Goal: Navigation & Orientation: Find specific page/section

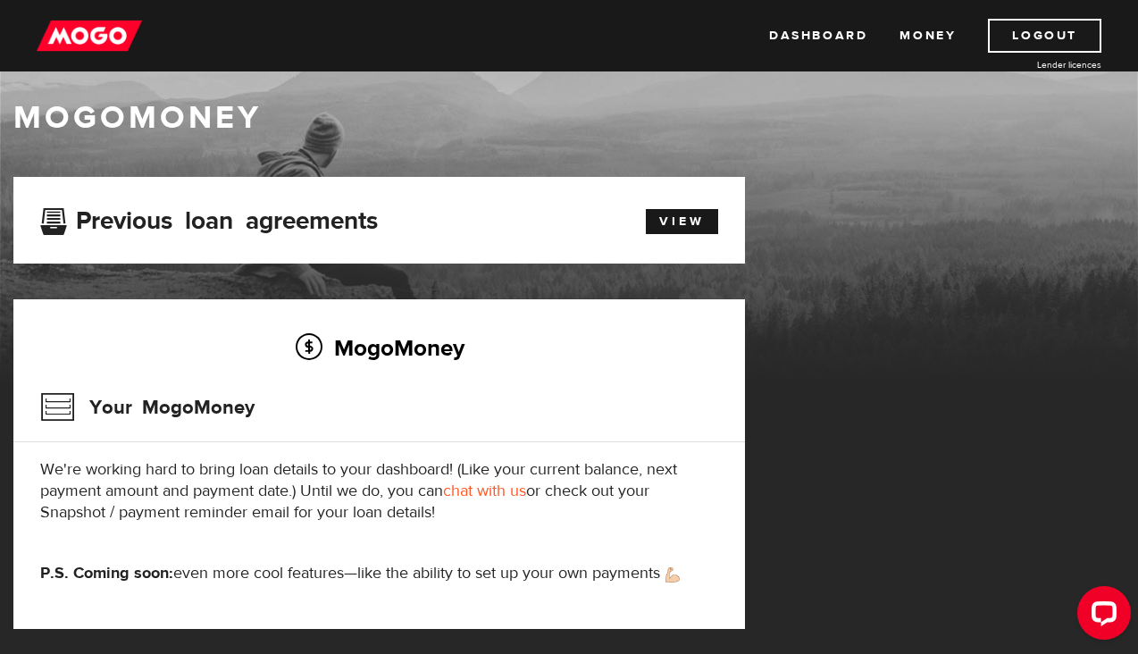
scroll to position [15, 0]
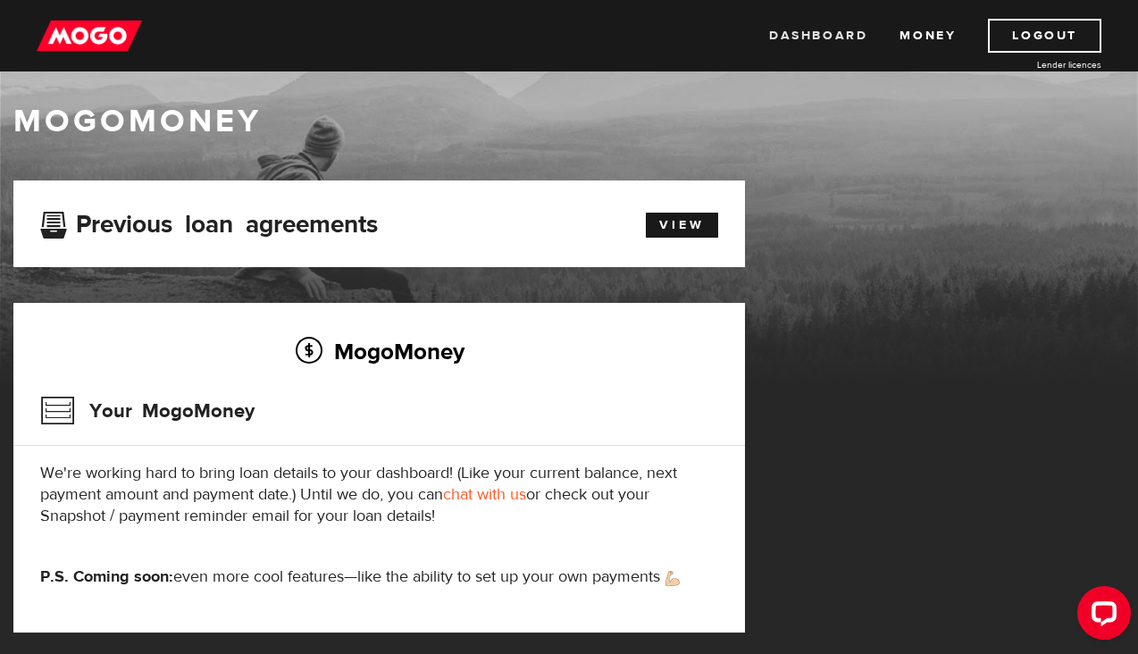
click at [840, 29] on link "Dashboard" at bounding box center [818, 36] width 98 height 34
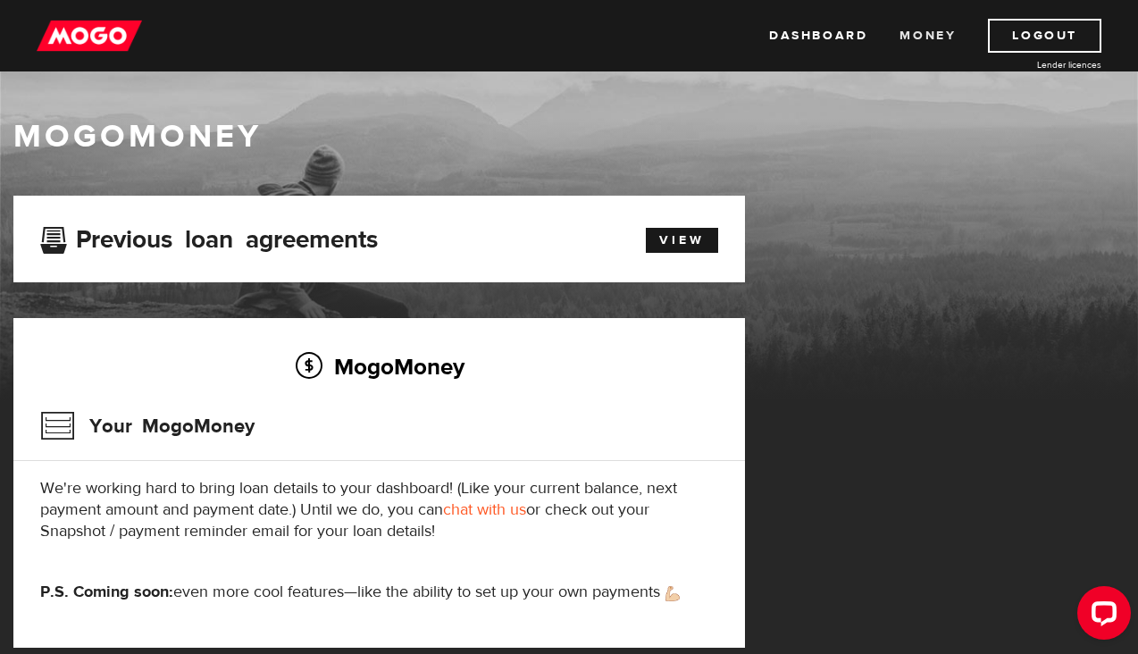
click at [911, 32] on link "Money" at bounding box center [928, 36] width 56 height 34
click at [812, 34] on link "Dashboard" at bounding box center [818, 36] width 98 height 34
click at [676, 231] on link "View" at bounding box center [682, 240] width 72 height 25
click at [1097, 609] on icon "Open LiveChat chat widget" at bounding box center [1104, 613] width 17 height 12
